Goal: Information Seeking & Learning: Learn about a topic

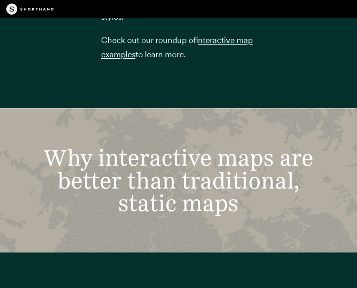
scroll to position [1599, 0]
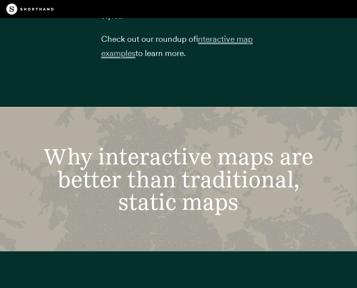
click at [223, 36] on span "interactive map examples" at bounding box center [177, 46] width 152 height 24
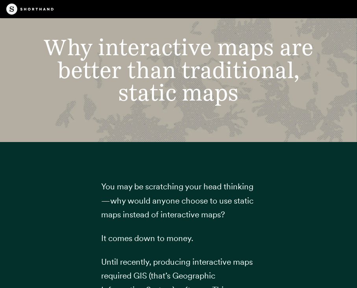
scroll to position [1498, 0]
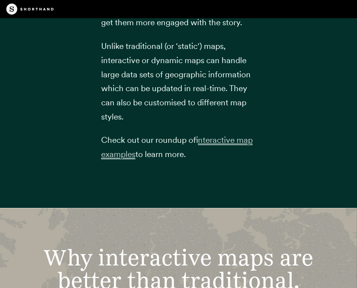
click at [215, 139] on span "interactive map examples" at bounding box center [177, 147] width 152 height 24
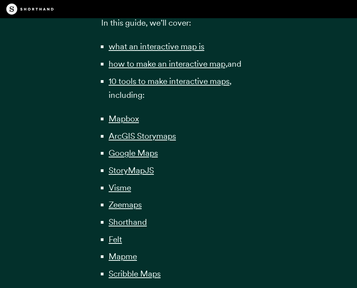
scroll to position [622, 0]
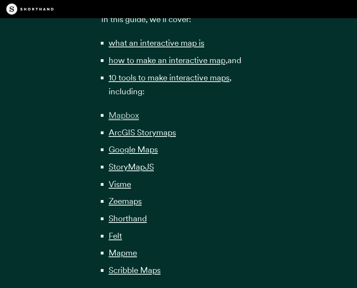
click at [127, 116] on span "Mapbox" at bounding box center [124, 115] width 30 height 10
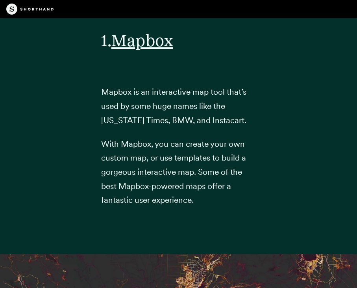
click at [151, 65] on div "1. Mapbox Mapbox is an interactive map tool that’s used by some huge names like…" at bounding box center [178, 115] width 155 height 234
click at [158, 50] on span "Mapbox" at bounding box center [142, 40] width 62 height 20
